Goal: Task Accomplishment & Management: Use online tool/utility

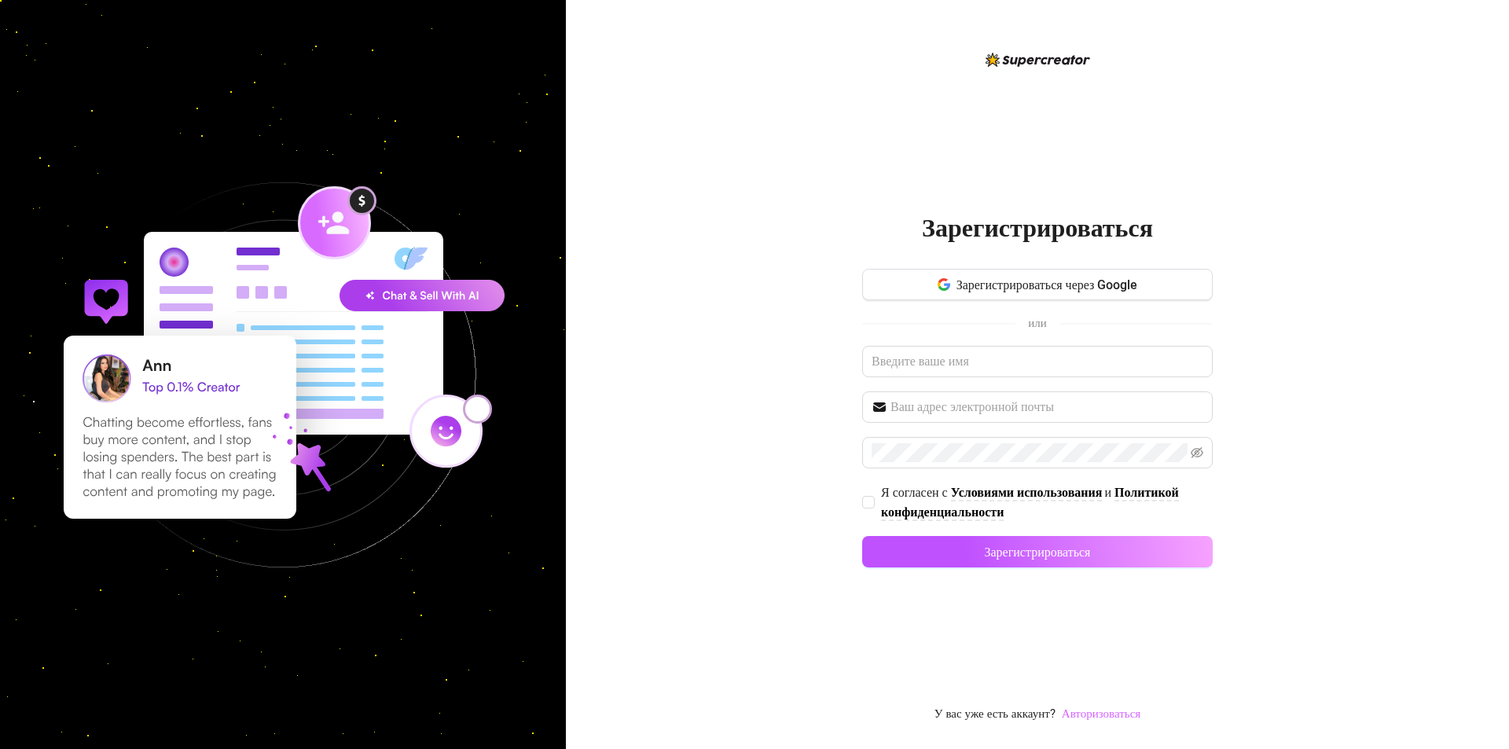
click at [1094, 708] on font "Авторизоваться" at bounding box center [1101, 714] width 79 height 14
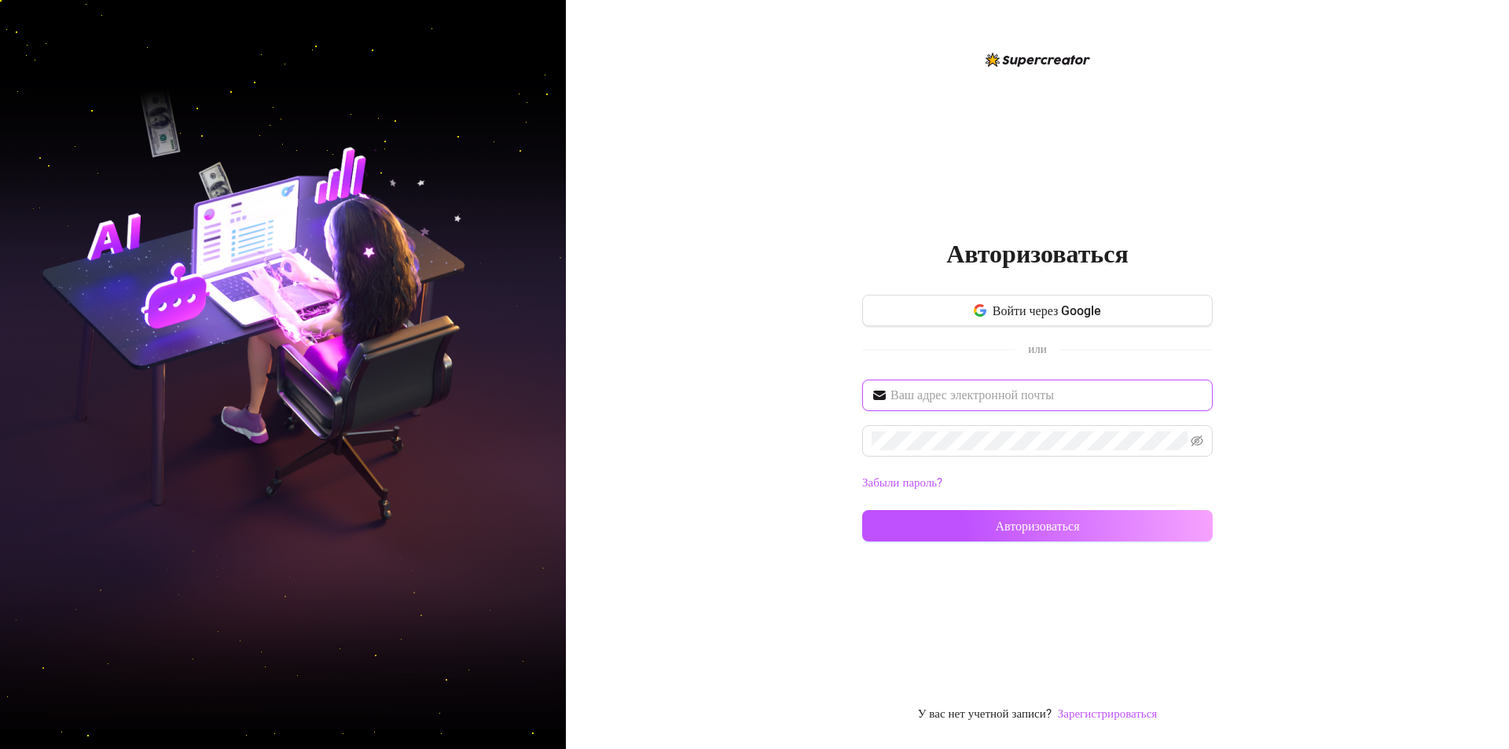
click at [1052, 400] on input "text" at bounding box center [1047, 395] width 313 height 19
paste input "[EMAIL_ADDRESS][DOMAIN_NAME]"
type input "[EMAIL_ADDRESS][DOMAIN_NAME]"
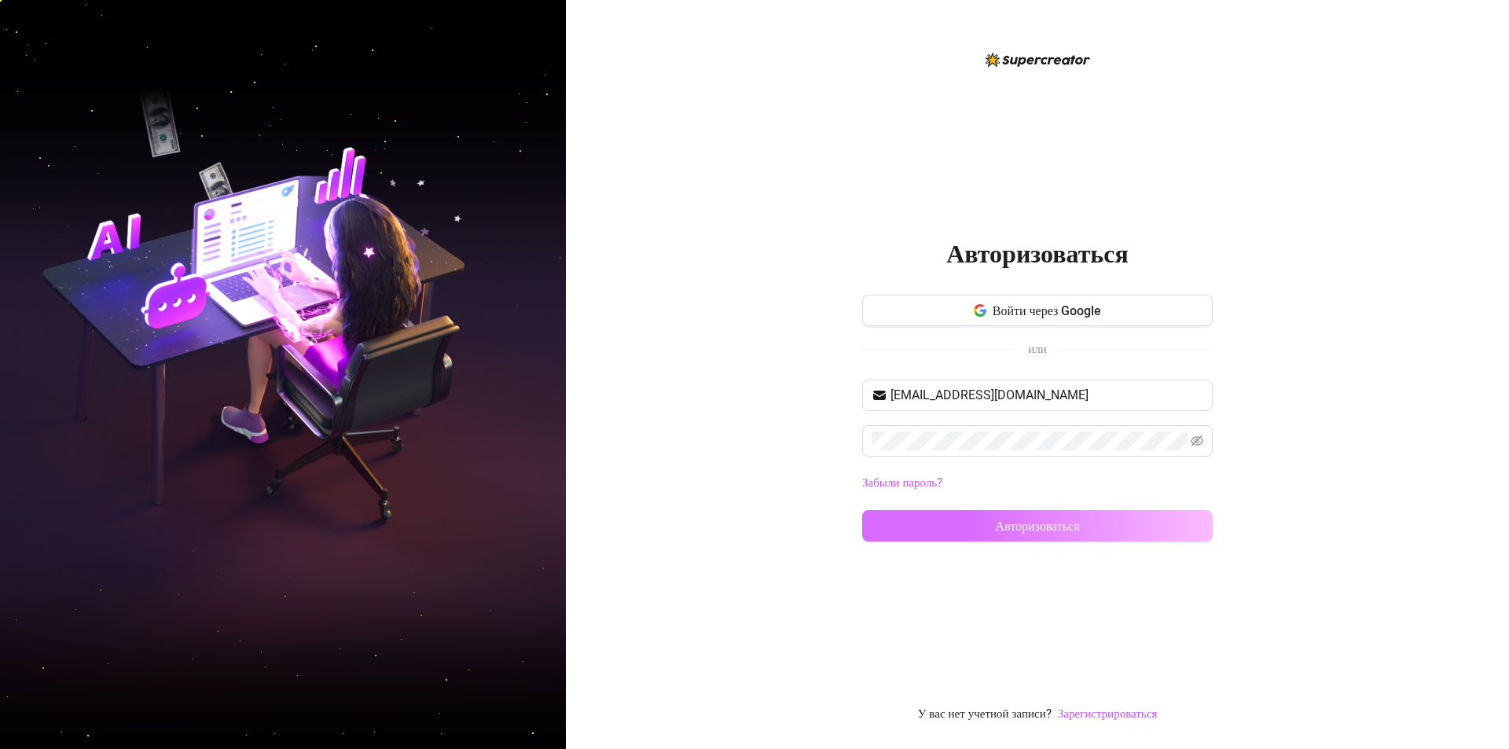
click at [986, 513] on button "Авторизоваться" at bounding box center [1037, 525] width 351 height 31
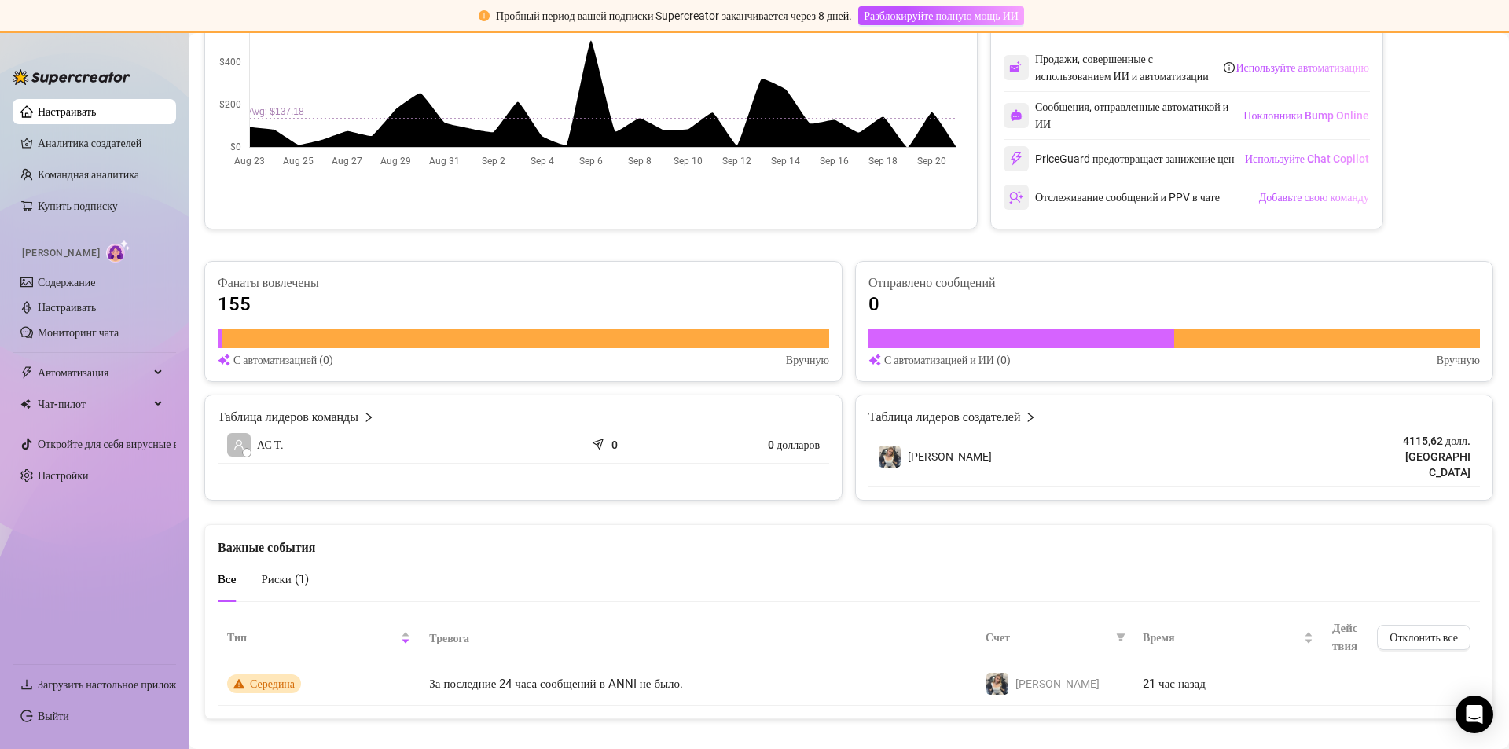
scroll to position [380, 0]
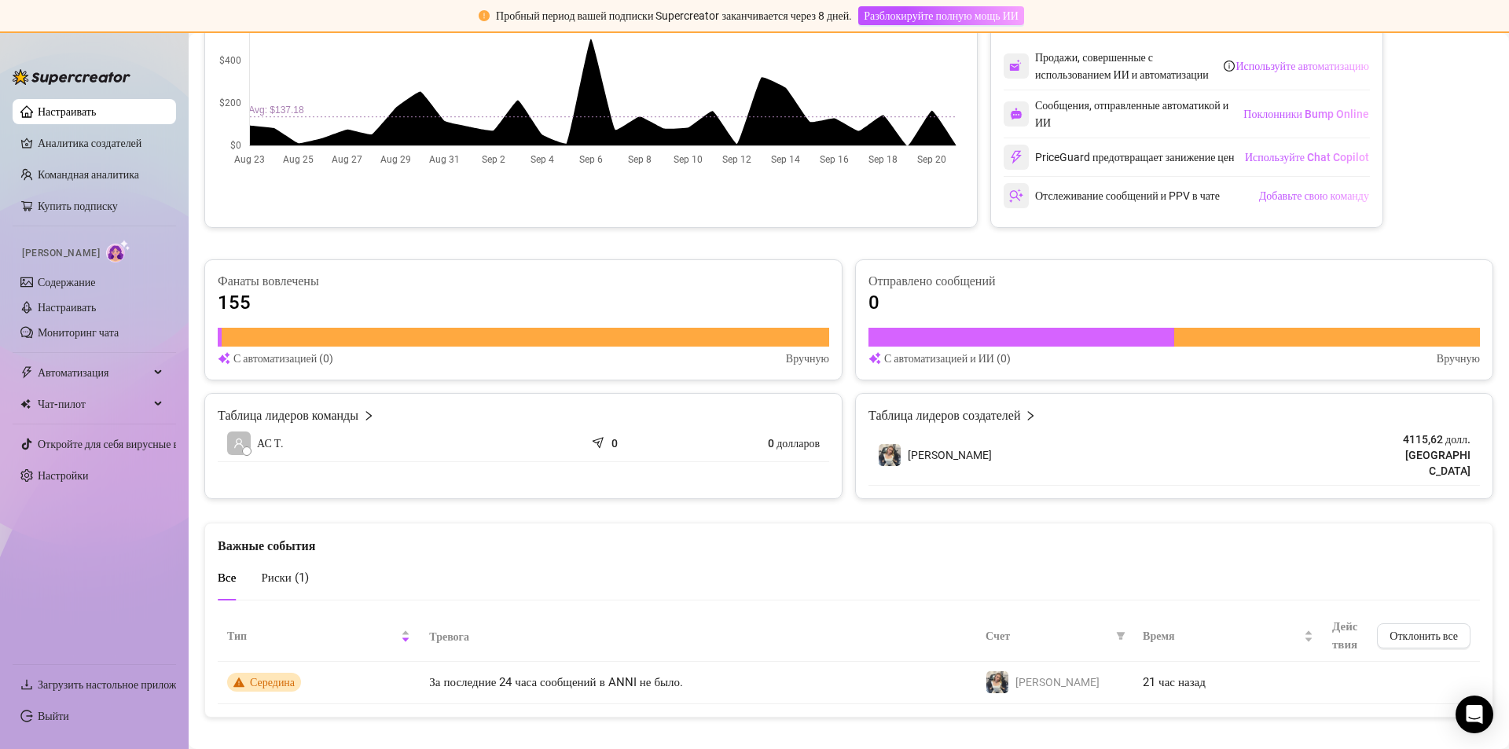
click at [690, 707] on main "👋 Привет, AS Talent Nordic Проверьте достижения AS Talent Nordic с помощью Supe…" at bounding box center [849, 208] width 1321 height 1111
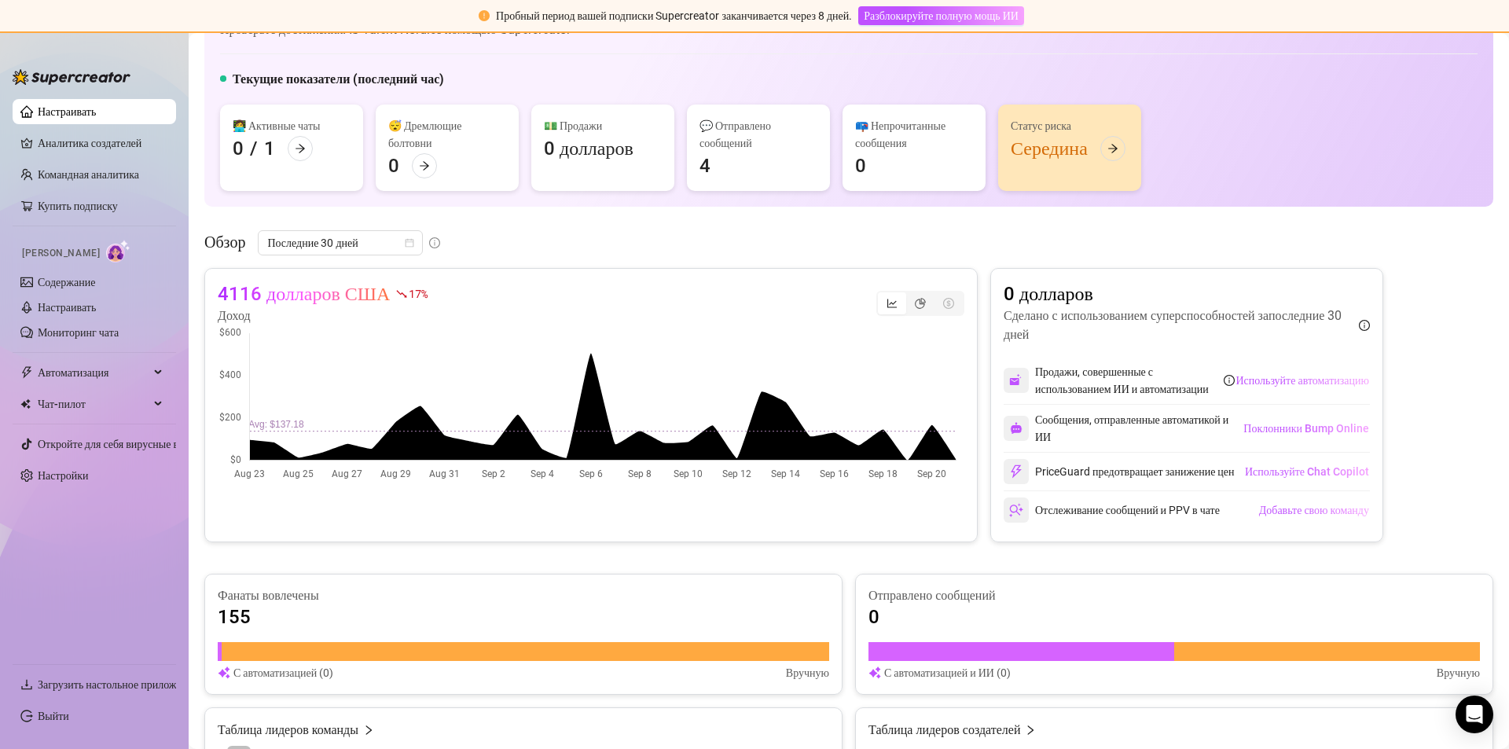
scroll to position [0, 0]
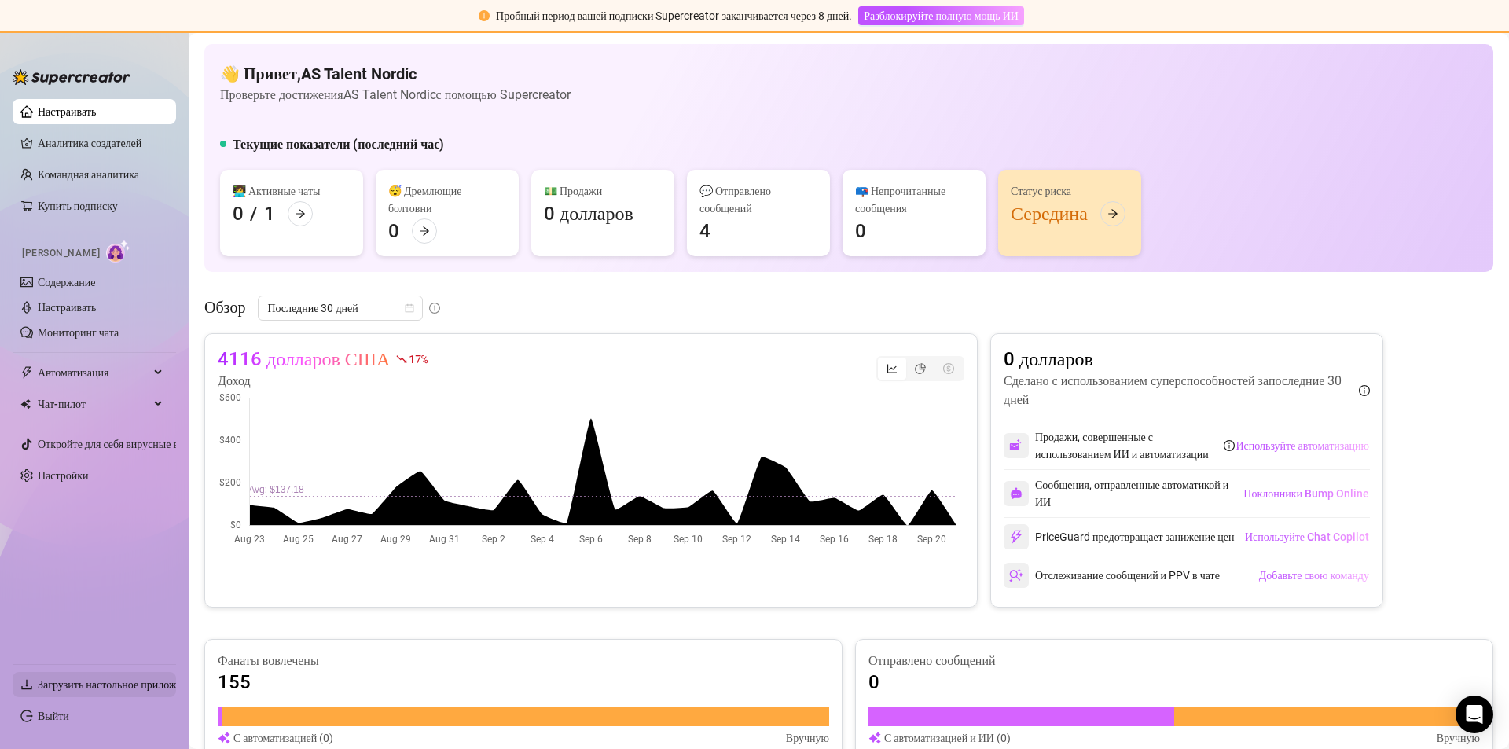
click at [124, 680] on font "Загрузить настольное приложение" at bounding box center [118, 684] width 160 height 13
click at [1118, 212] on icon "стрелка вправо" at bounding box center [1113, 213] width 11 height 11
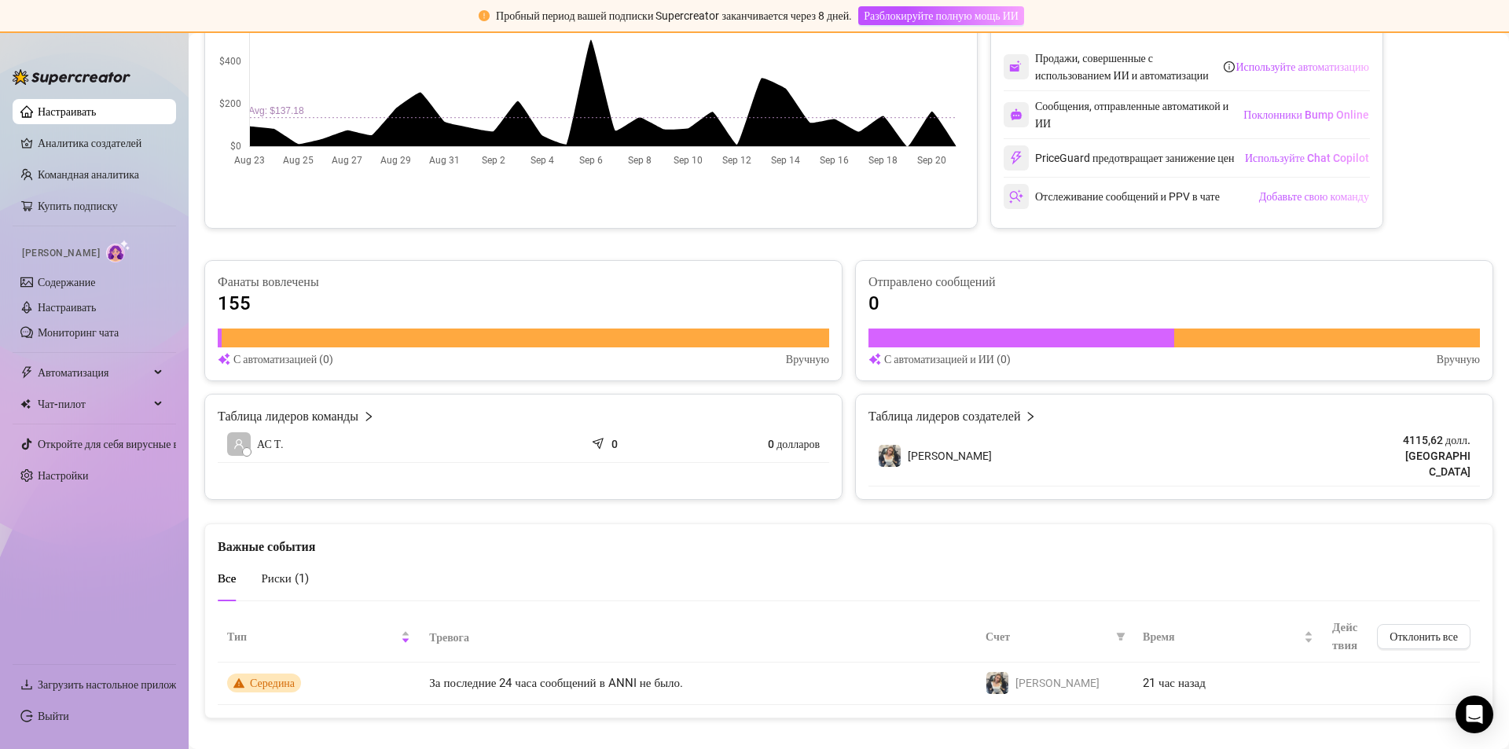
scroll to position [380, 0]
